Goal: Obtain resource: Download file/media

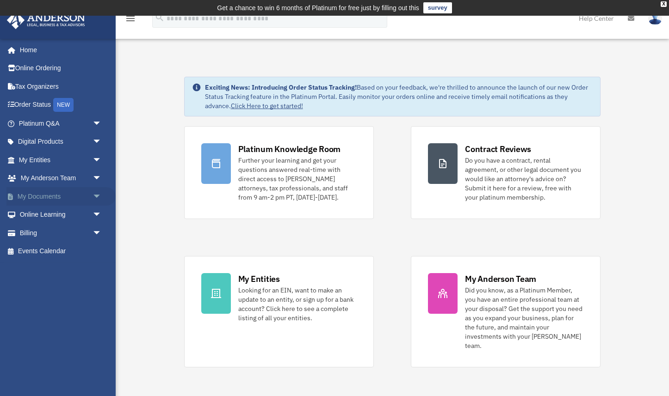
click at [96, 196] on span "arrow_drop_down" at bounding box center [102, 196] width 19 height 19
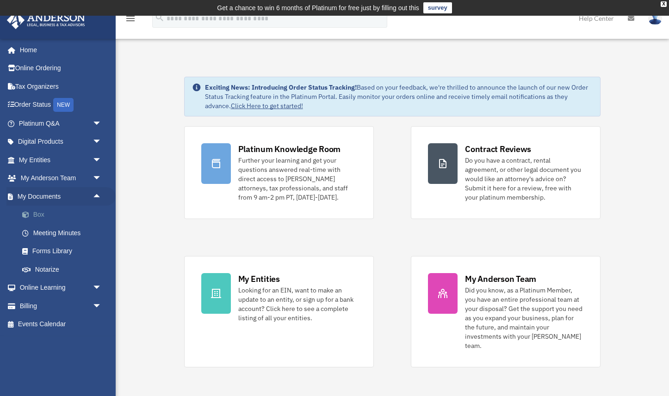
click at [39, 217] on link "Box" at bounding box center [64, 215] width 103 height 19
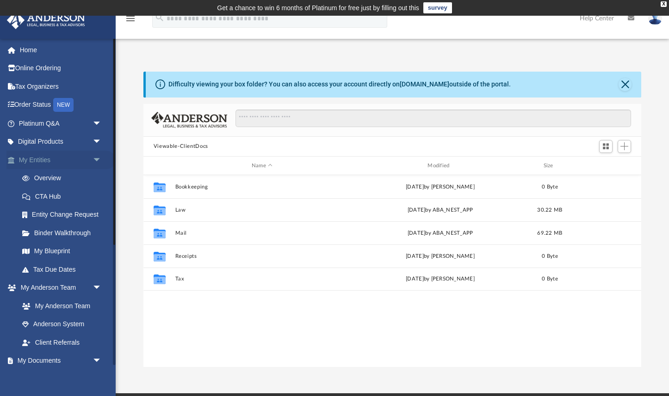
scroll to position [210, 498]
click at [97, 159] on span "arrow_drop_down" at bounding box center [102, 160] width 19 height 19
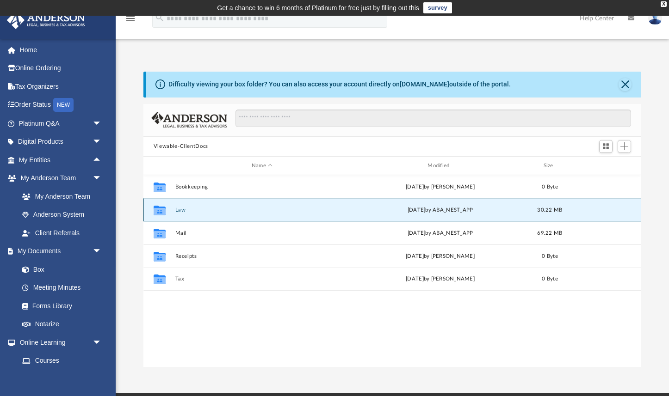
click at [186, 211] on button "Law" at bounding box center [262, 210] width 174 height 6
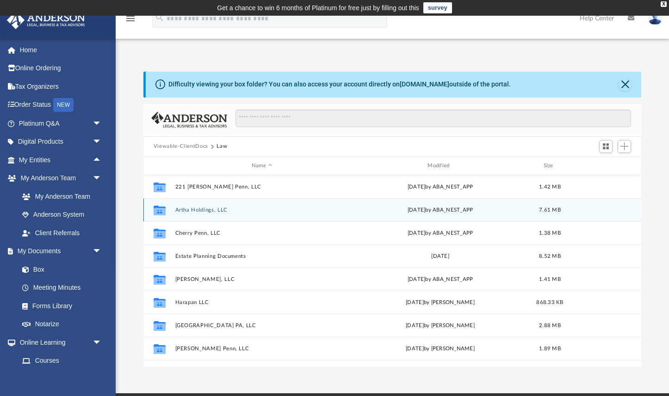
click at [202, 212] on button "Artha Holdings, LLC" at bounding box center [262, 210] width 174 height 6
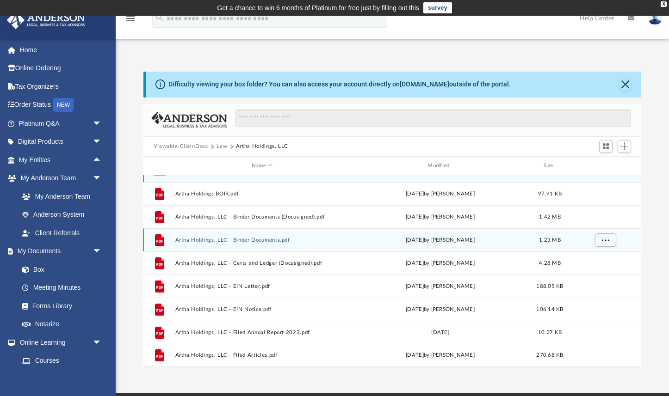
scroll to position [0, 0]
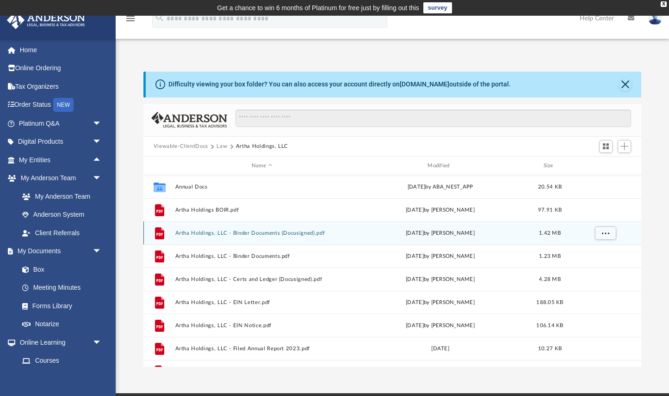
click at [206, 231] on button "Artha Holdings, LLC - Binder Documents (Docusigned).pdf" at bounding box center [262, 233] width 174 height 6
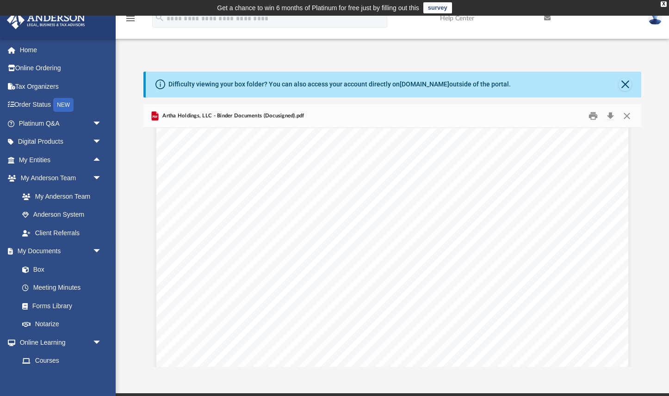
scroll to position [87, 0]
